Goal: Book appointment/travel/reservation

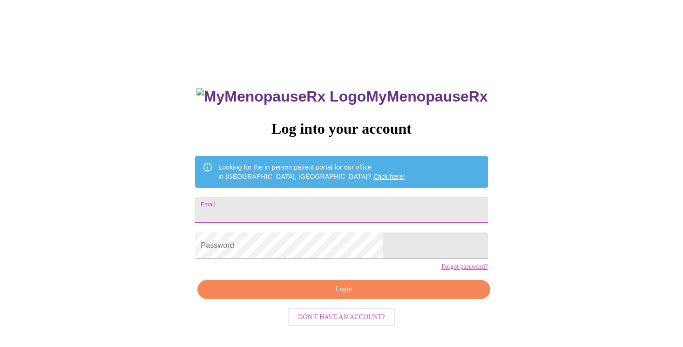
click at [276, 206] on input "Email" at bounding box center [341, 210] width 292 height 26
type input "[EMAIL_ADDRESS][PERSON_NAME][DOMAIN_NAME]"
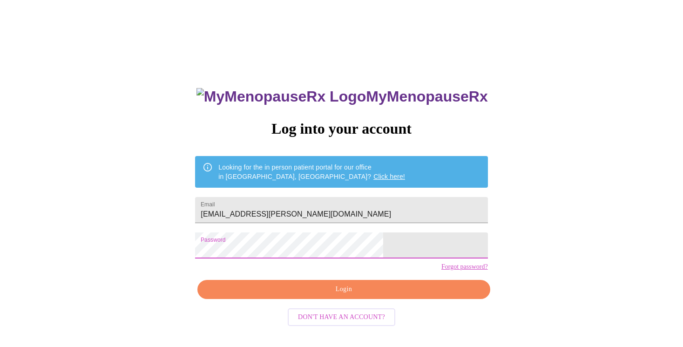
click at [319, 295] on span "Login" at bounding box center [343, 289] width 271 height 12
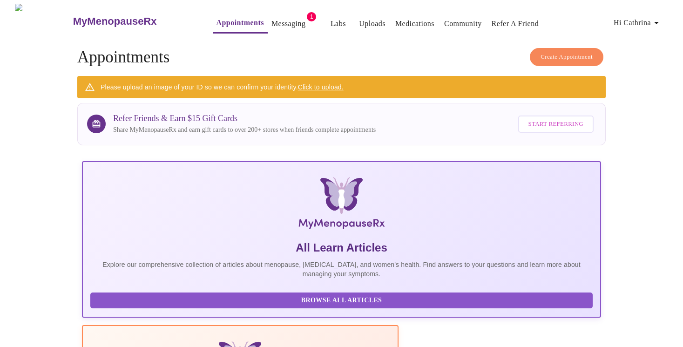
click at [560, 53] on span "Create Appointment" at bounding box center [566, 57] width 52 height 11
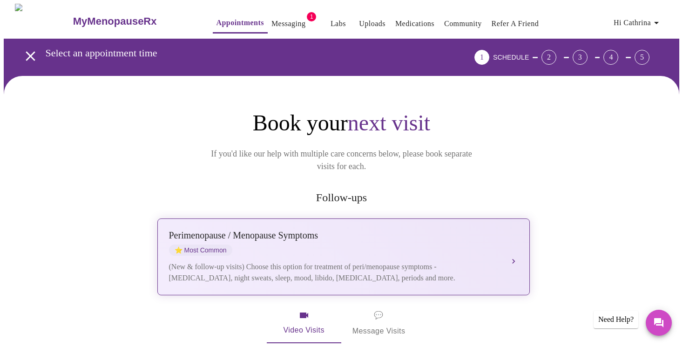
click at [341, 237] on div "[MEDICAL_DATA] / Menopause Symptoms ⭐ Most Common" at bounding box center [334, 243] width 330 height 26
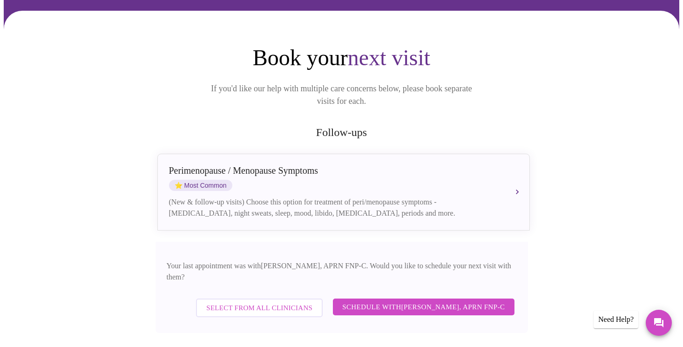
click at [381, 301] on span "Schedule with [PERSON_NAME], APRN FNP-C" at bounding box center [423, 307] width 162 height 12
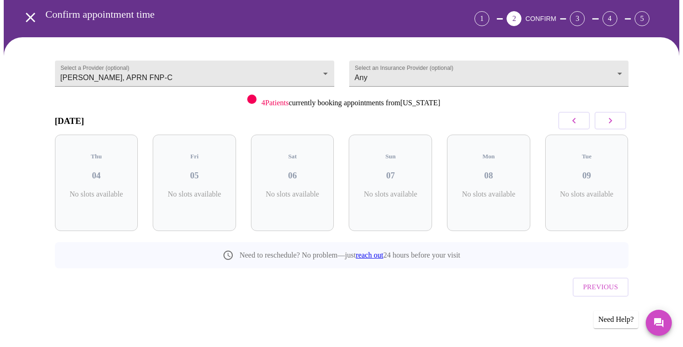
scroll to position [19, 0]
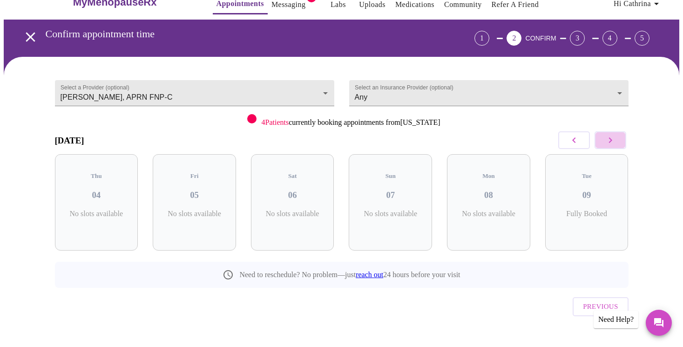
click at [612, 138] on icon "button" at bounding box center [610, 140] width 11 height 11
click at [575, 141] on icon "button" at bounding box center [573, 140] width 11 height 11
click at [608, 141] on icon "button" at bounding box center [610, 140] width 11 height 11
click at [585, 190] on h3 "20" at bounding box center [586, 195] width 68 height 10
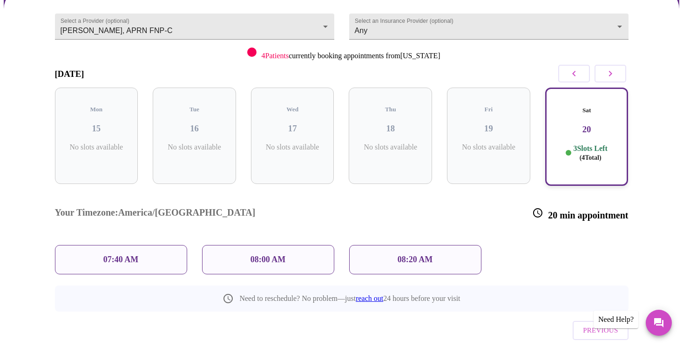
scroll to position [94, 0]
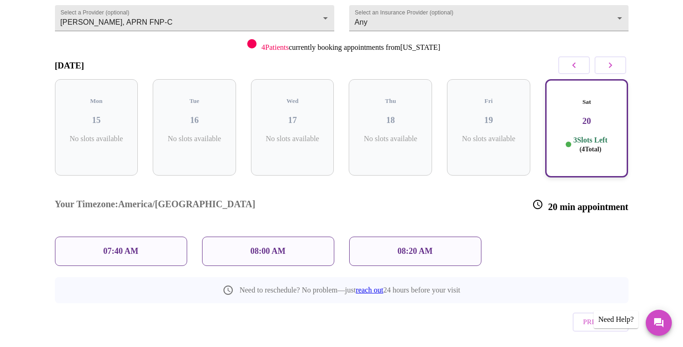
click at [453, 236] on div "08:20 AM" at bounding box center [415, 250] width 132 height 29
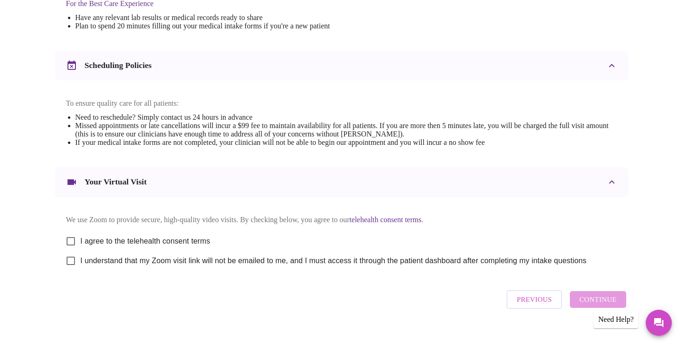
scroll to position [328, 0]
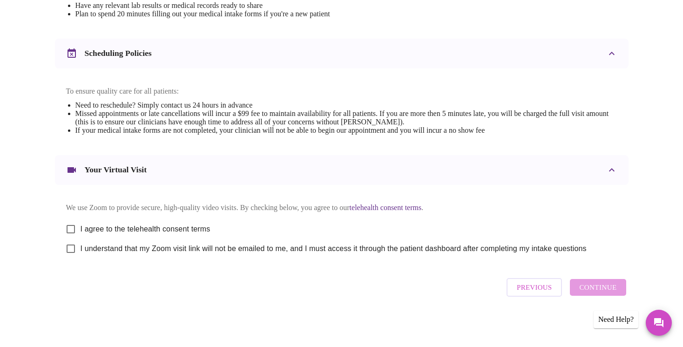
click at [97, 223] on span "I agree to the telehealth consent terms" at bounding box center [146, 228] width 130 height 11
click at [81, 221] on input "I agree to the telehealth consent terms" at bounding box center [71, 229] width 20 height 20
checkbox input "true"
click at [74, 251] on input "I understand that my Zoom visit link will not be emailed to me, and I must acce…" at bounding box center [71, 249] width 20 height 20
checkbox input "true"
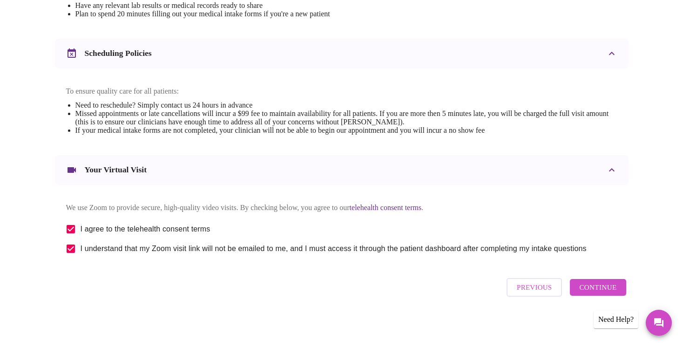
click at [586, 289] on span "Continue" at bounding box center [597, 287] width 37 height 12
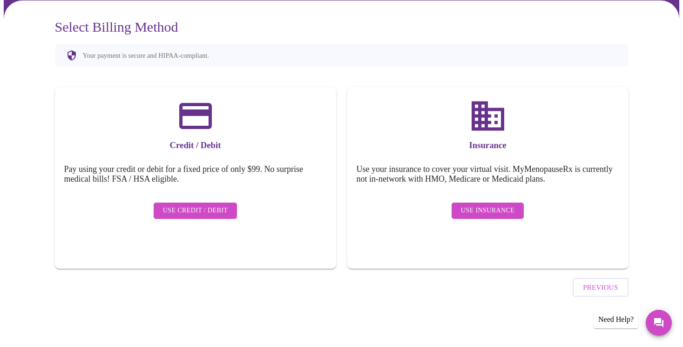
scroll to position [49, 0]
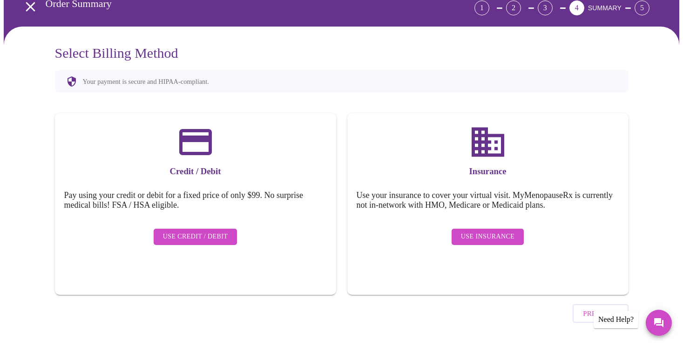
click at [213, 231] on span "Use Credit / Debit" at bounding box center [195, 237] width 65 height 12
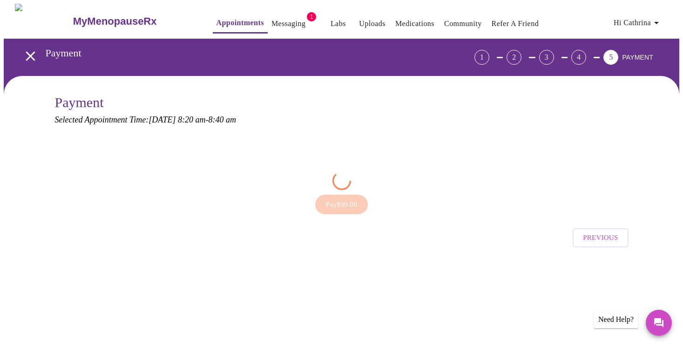
scroll to position [0, 0]
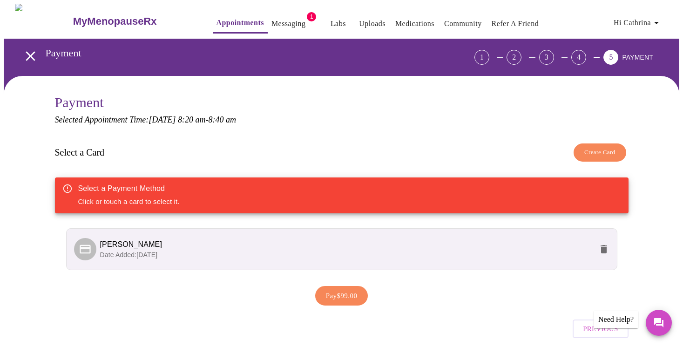
click at [223, 246] on span "[PERSON_NAME]" at bounding box center [346, 244] width 492 height 11
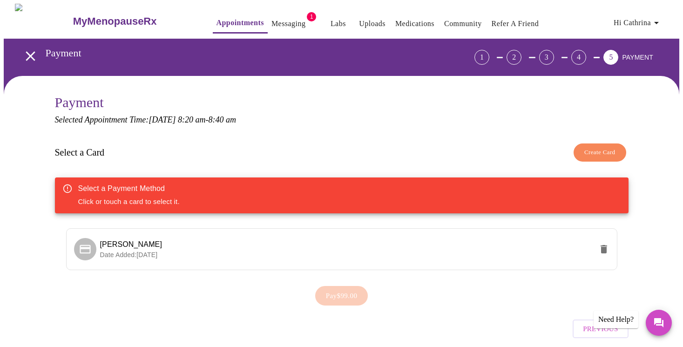
click at [303, 193] on div "Select a Payment Method Click or touch a card to select it." at bounding box center [341, 195] width 573 height 36
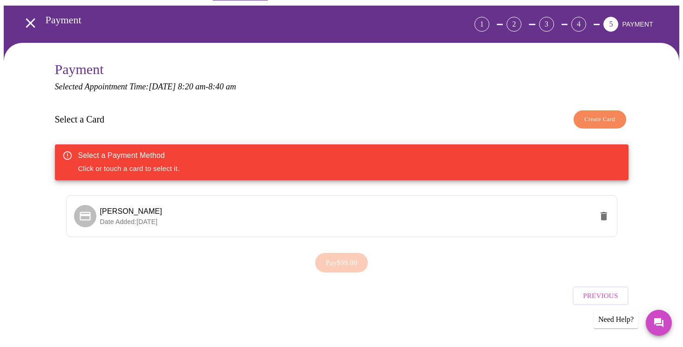
scroll to position [34, 0]
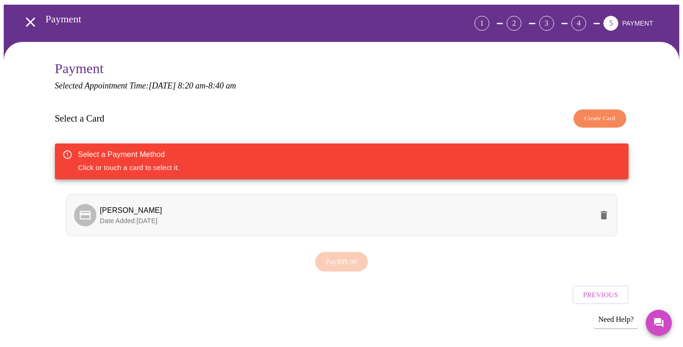
click at [295, 216] on p "Date Added: [DATE]" at bounding box center [346, 220] width 492 height 9
click at [326, 261] on span "Pay $99.00" at bounding box center [342, 262] width 32 height 12
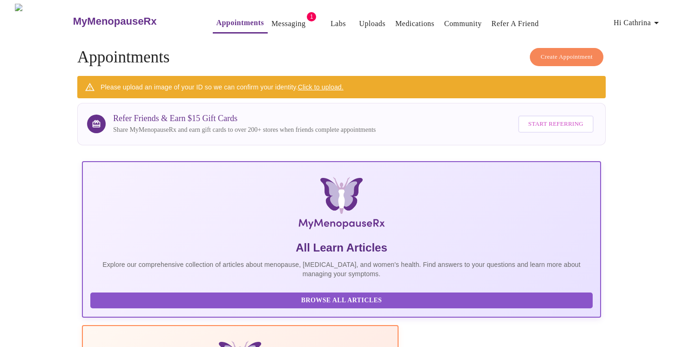
click at [271, 26] on link "Messaging" at bounding box center [288, 23] width 34 height 13
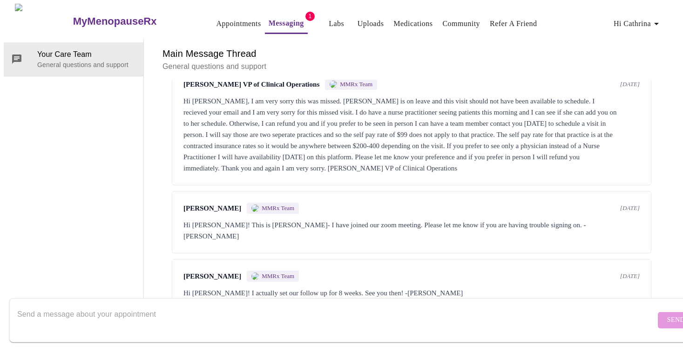
scroll to position [115, 0]
